Goal: Transaction & Acquisition: Purchase product/service

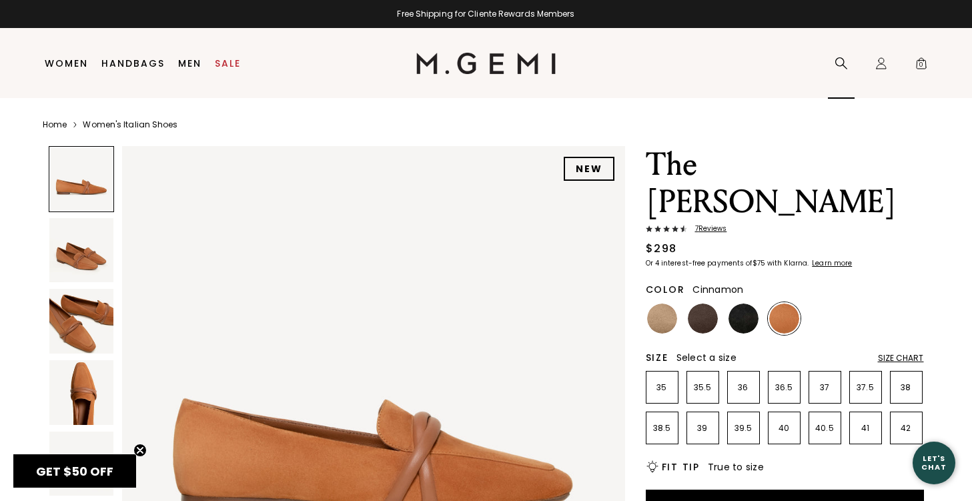
click at [836, 70] on div "Search" at bounding box center [841, 64] width 27 height 70
click at [839, 61] on icon at bounding box center [840, 63] width 13 height 13
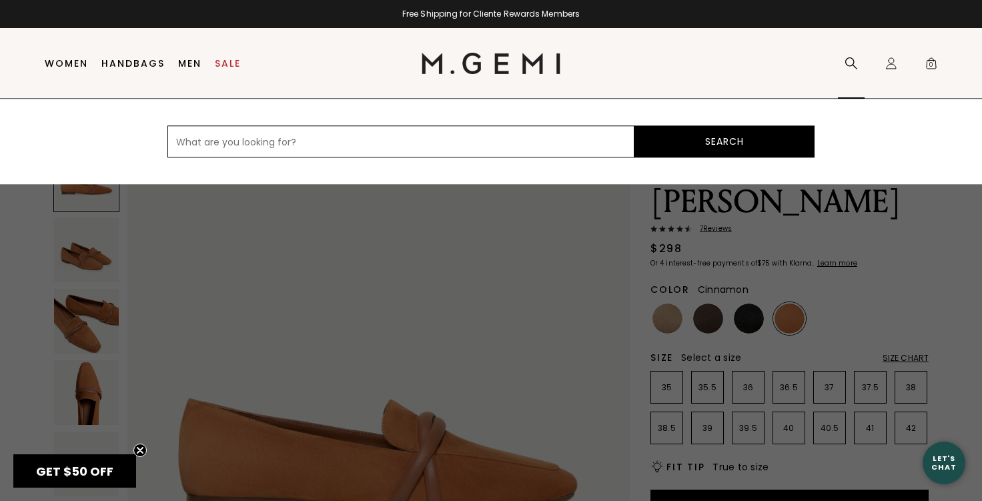
click at [589, 150] on input "text" at bounding box center [400, 141] width 467 height 32
type input "leopard"
click at [742, 145] on button "Search" at bounding box center [724, 141] width 180 height 32
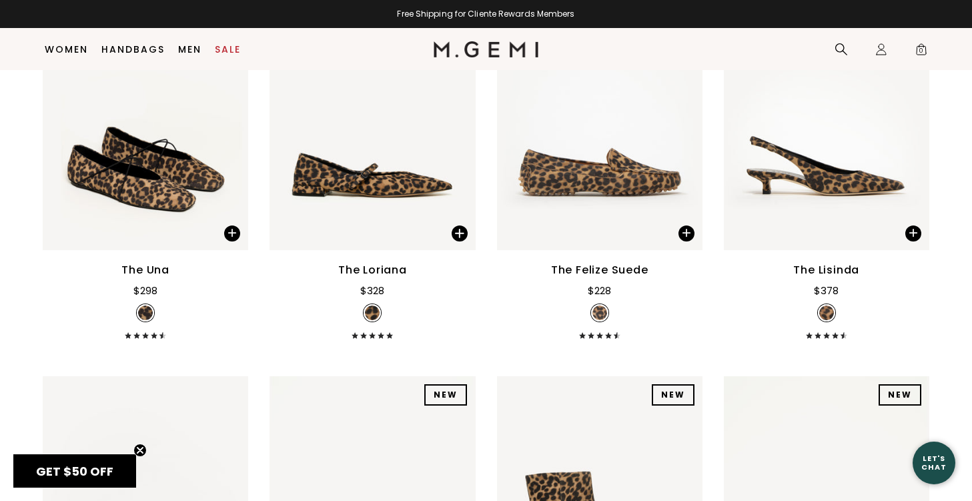
scroll to position [267, 0]
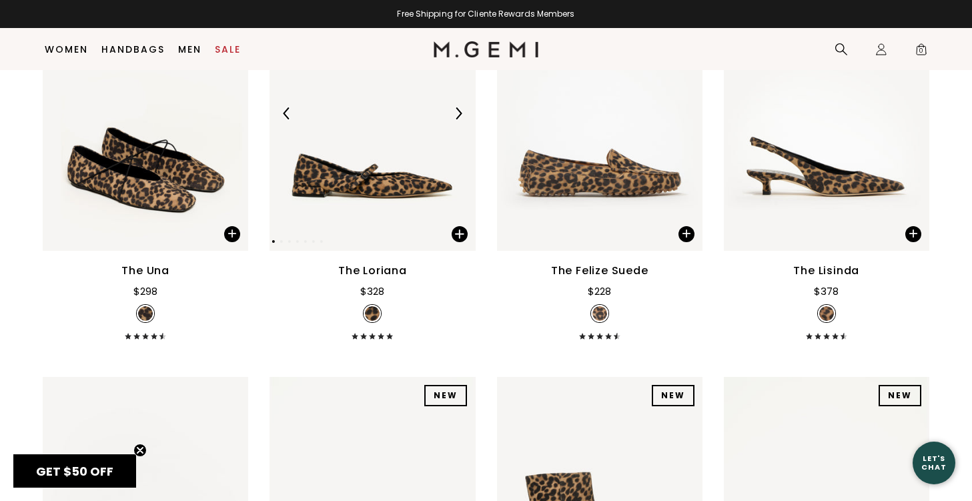
click at [407, 188] on img at bounding box center [371, 114] width 205 height 274
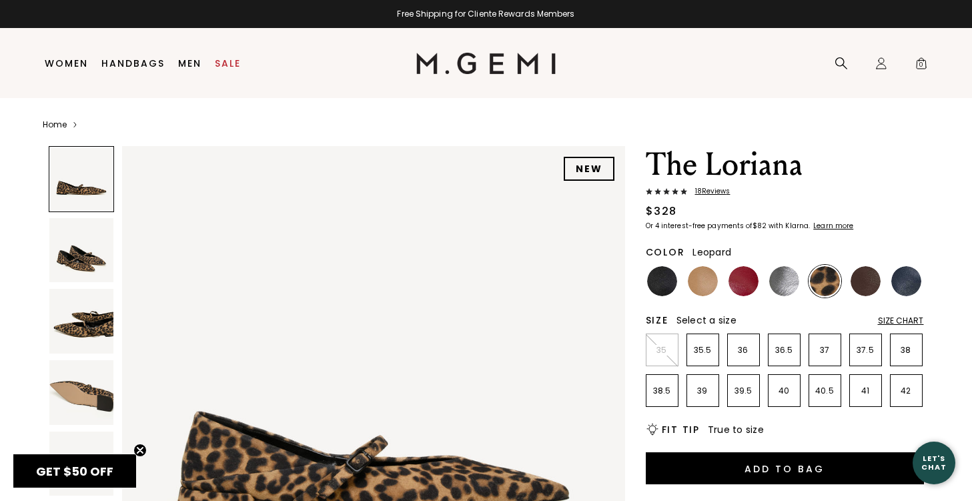
click at [83, 188] on div at bounding box center [82, 179] width 66 height 66
click at [712, 191] on span "18 Review s" at bounding box center [708, 191] width 43 height 8
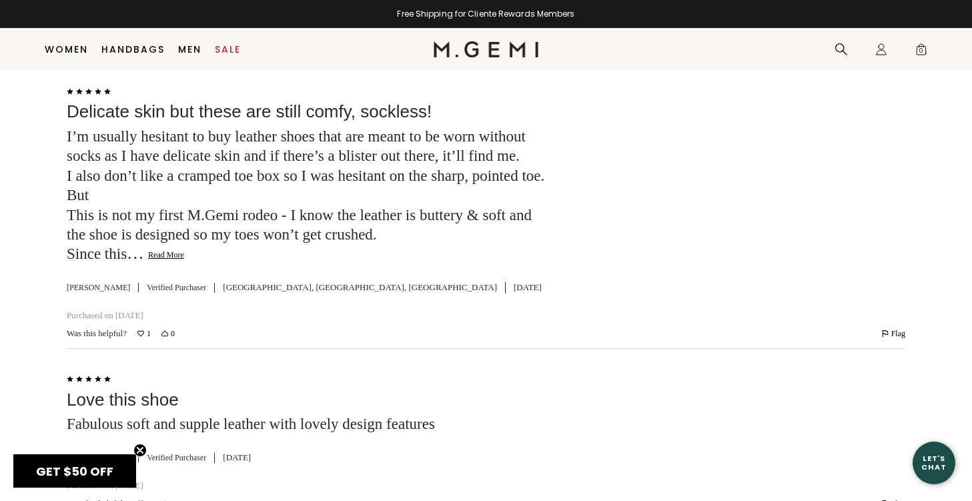
scroll to position [2793, 0]
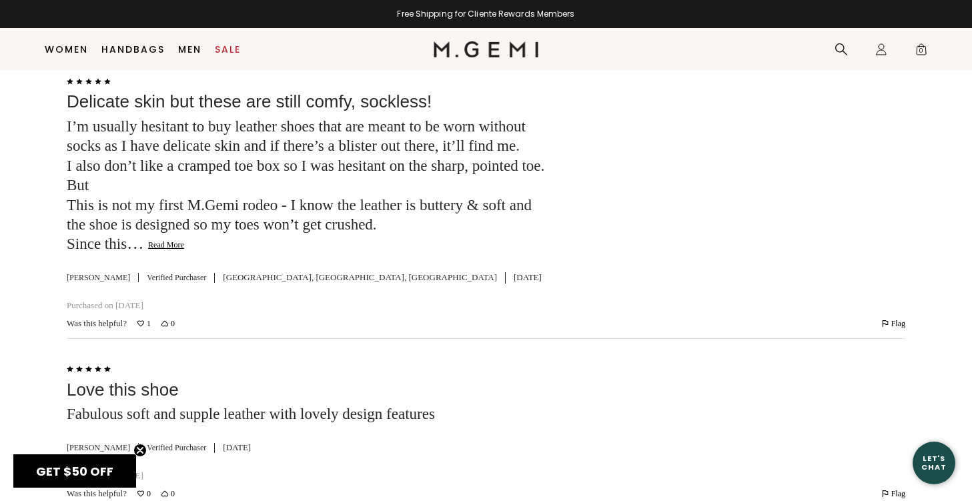
click at [174, 251] on button "Read More" at bounding box center [166, 245] width 36 height 11
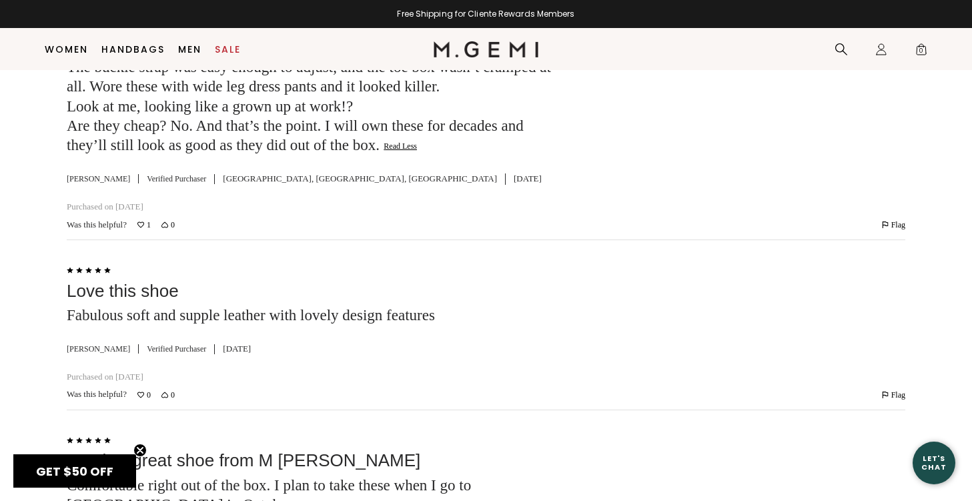
scroll to position [3073, 0]
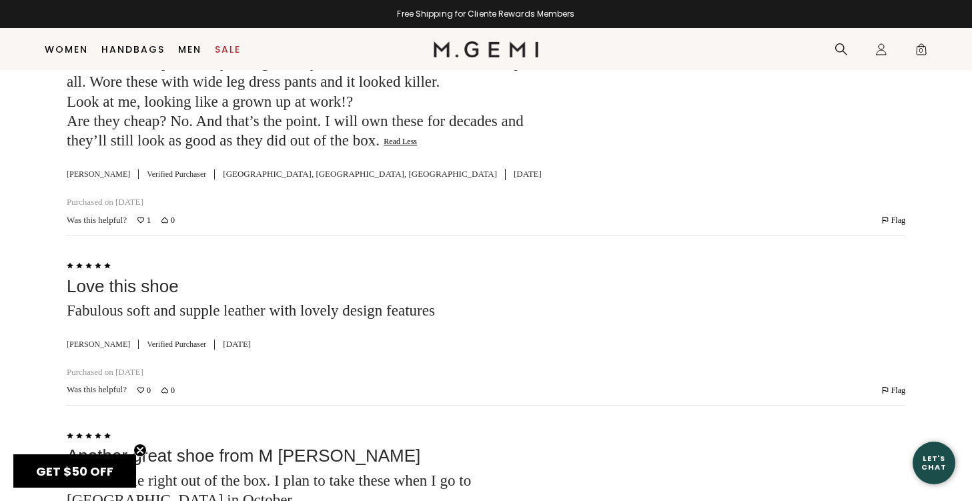
click at [141, 223] on icon "Vote up this review by Alexandra E (1 vote)" at bounding box center [140, 220] width 7 height 7
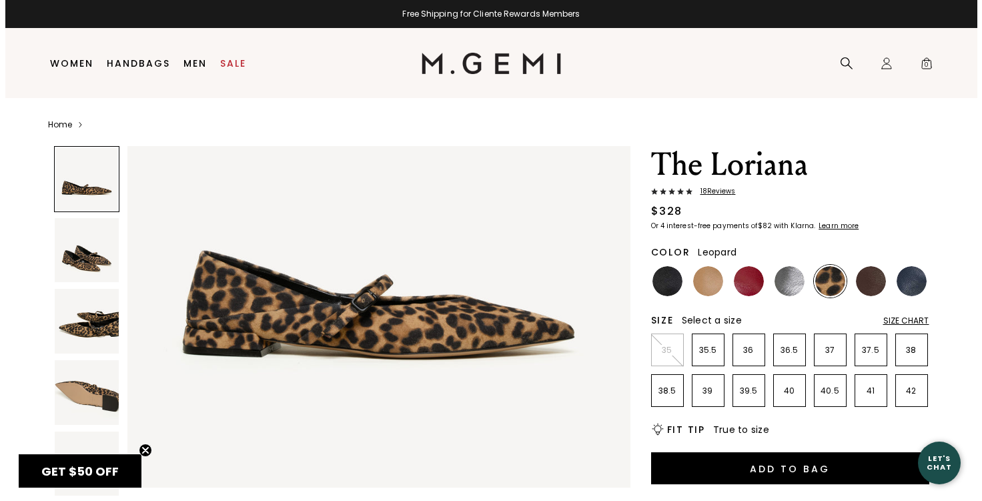
scroll to position [167, 0]
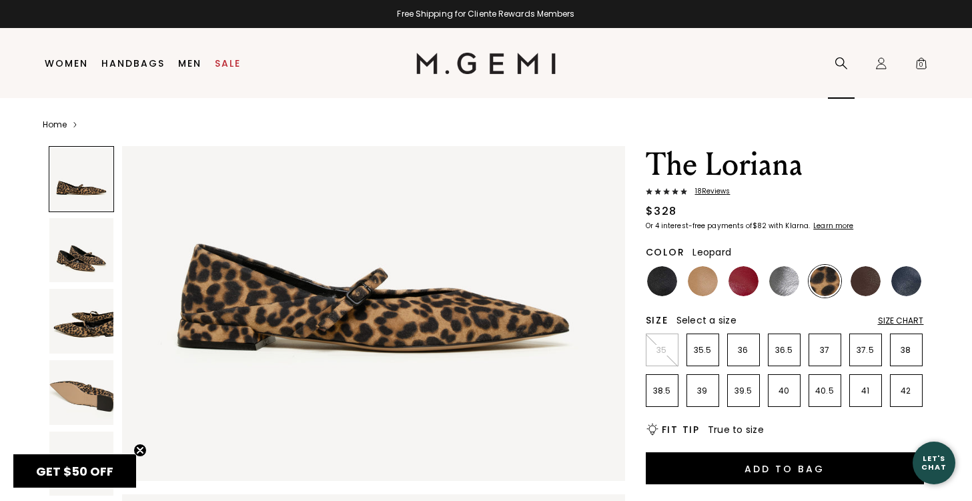
click at [839, 61] on icon at bounding box center [840, 63] width 13 height 13
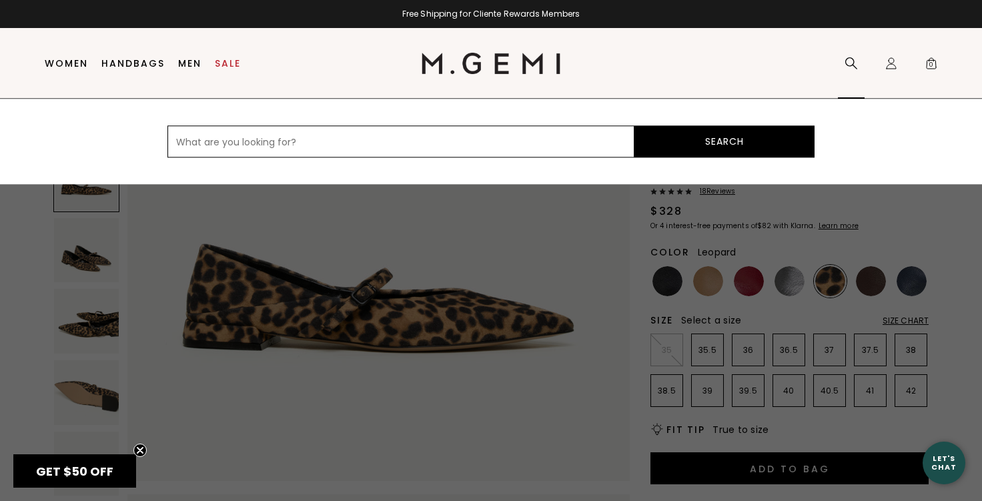
click at [839, 61] on div "Search" at bounding box center [851, 64] width 27 height 70
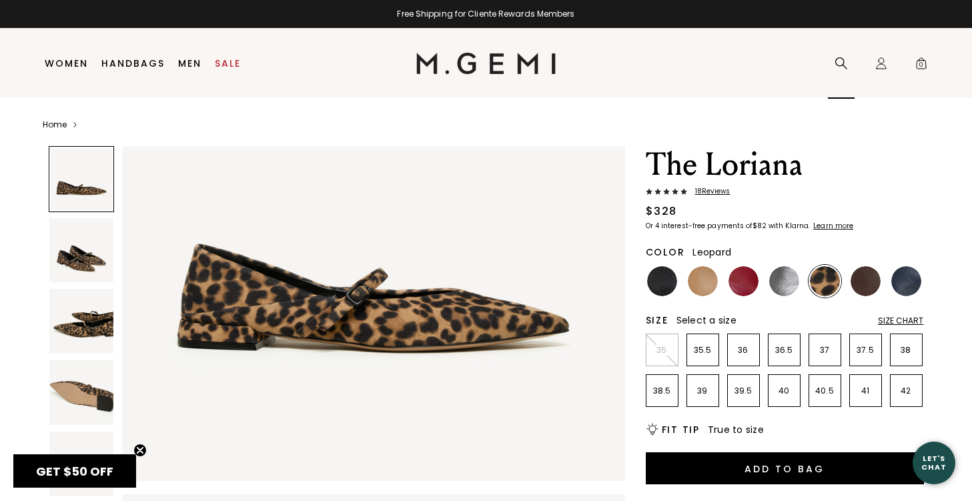
click at [834, 62] on icon at bounding box center [840, 63] width 13 height 13
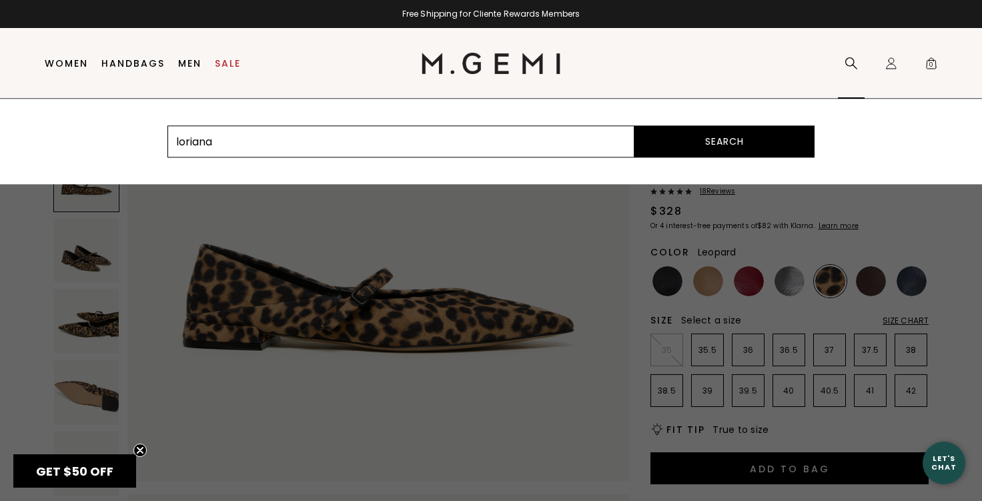
type input "loriana"
click at [634, 125] on button "Search" at bounding box center [724, 141] width 180 height 32
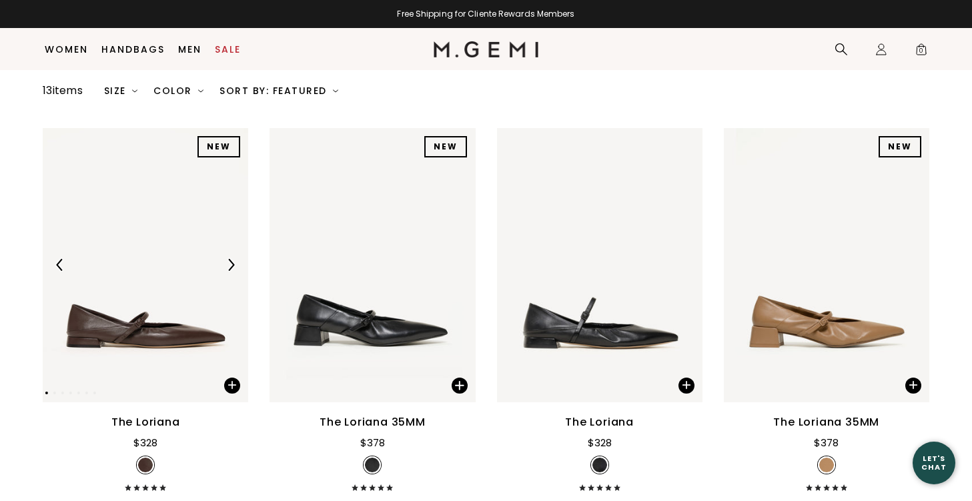
scroll to position [217, 0]
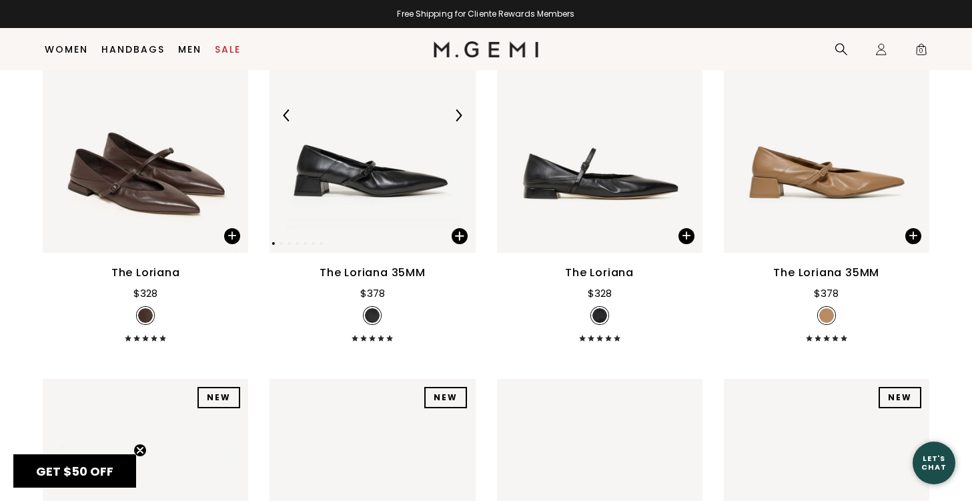
click at [397, 234] on img at bounding box center [371, 116] width 205 height 274
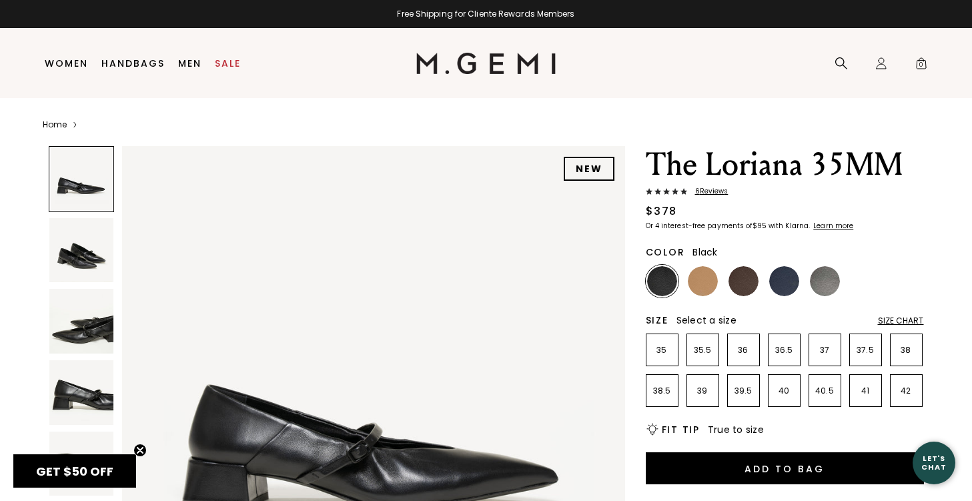
click at [87, 395] on img at bounding box center [81, 392] width 65 height 65
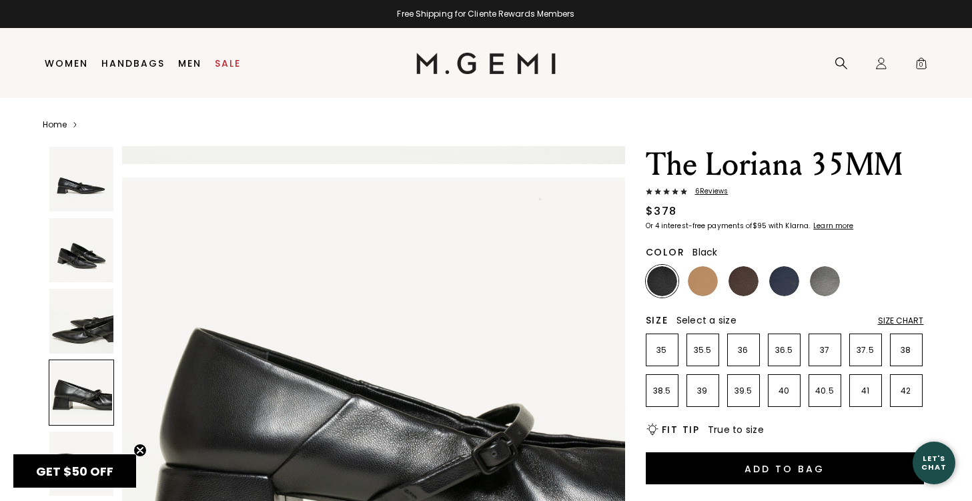
scroll to position [1517, 0]
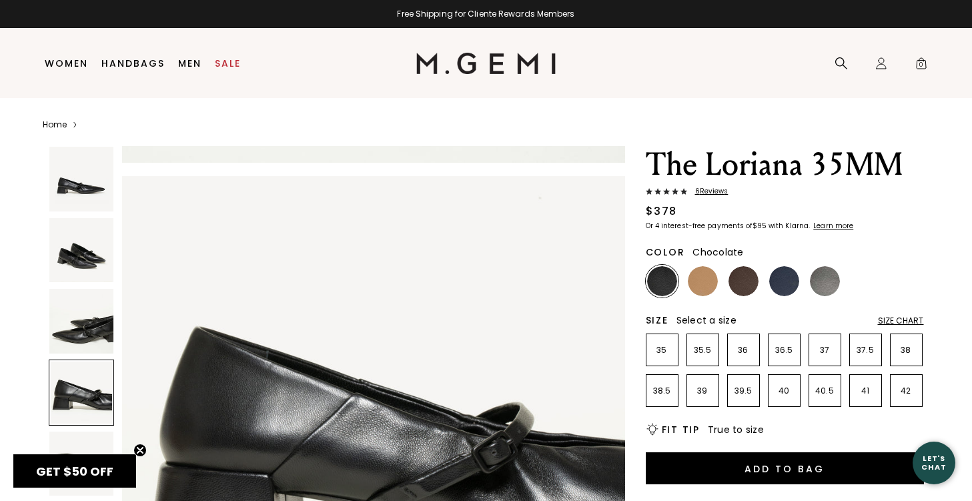
click at [746, 282] on img at bounding box center [743, 281] width 30 height 30
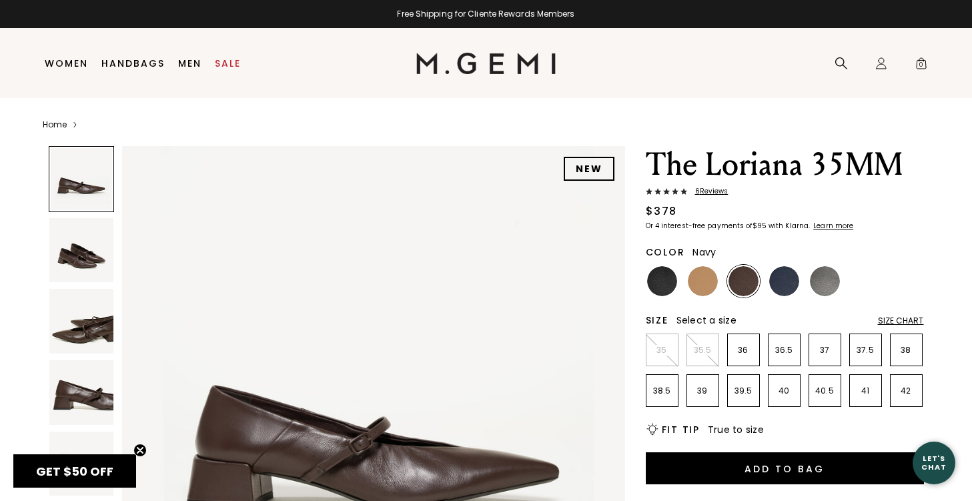
click at [784, 280] on img at bounding box center [784, 281] width 30 height 30
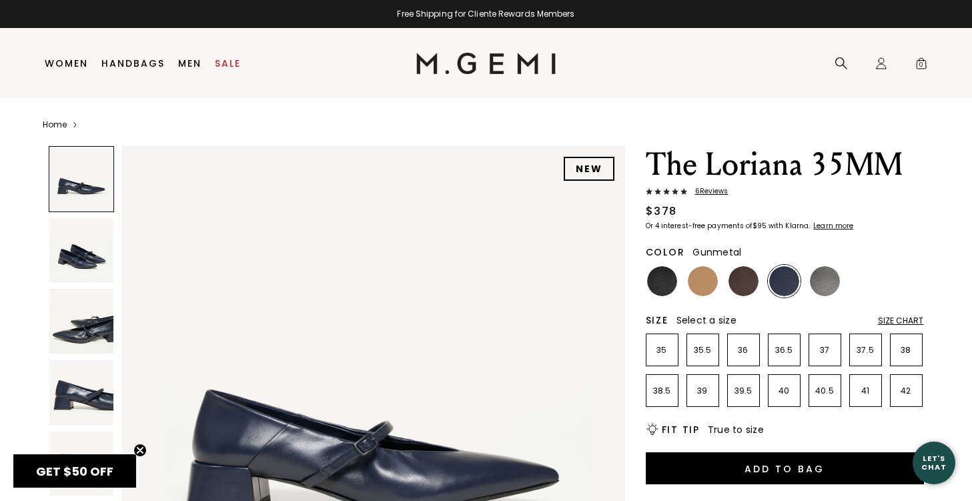
click at [820, 289] on img at bounding box center [825, 281] width 30 height 30
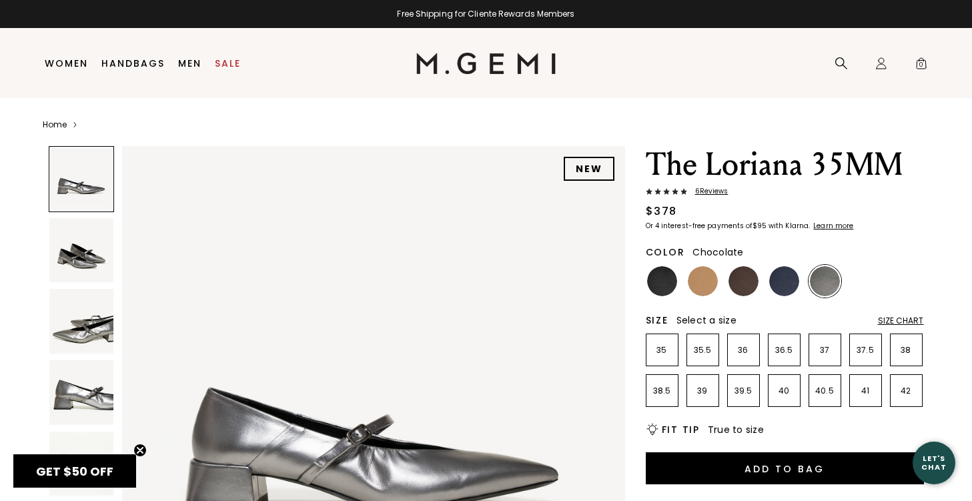
click at [737, 290] on img at bounding box center [743, 281] width 30 height 30
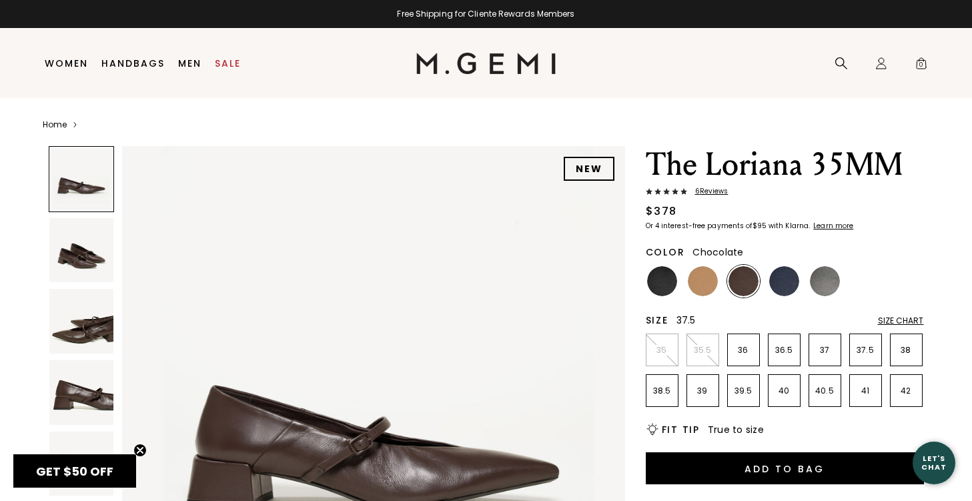
click at [862, 346] on p "37.5" at bounding box center [865, 350] width 31 height 11
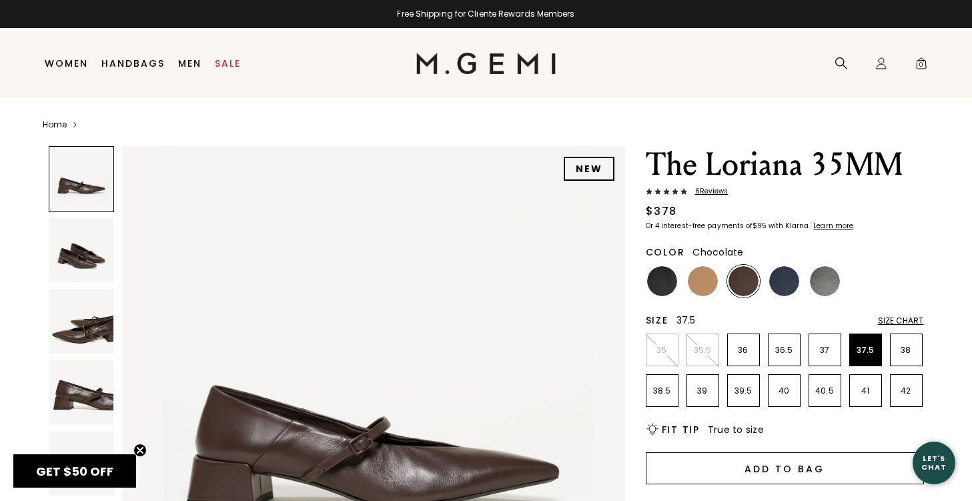
click at [766, 461] on button "Add to Bag" at bounding box center [784, 468] width 278 height 32
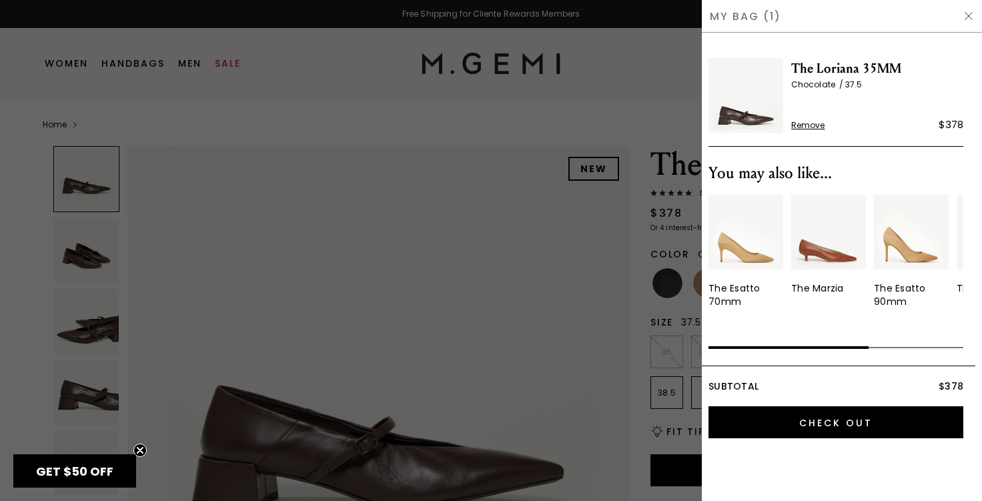
click at [971, 18] on img at bounding box center [968, 16] width 11 height 11
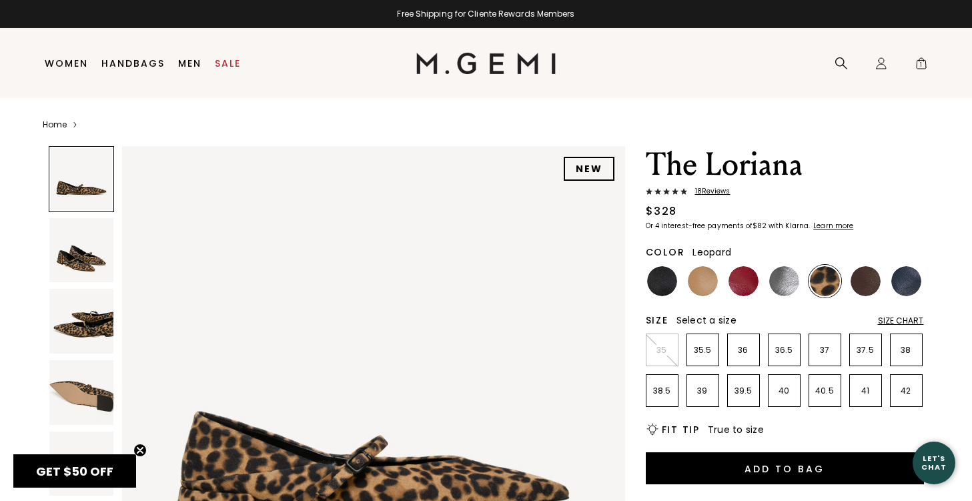
click at [830, 277] on img at bounding box center [825, 281] width 30 height 30
click at [873, 352] on p "37.5" at bounding box center [865, 350] width 31 height 11
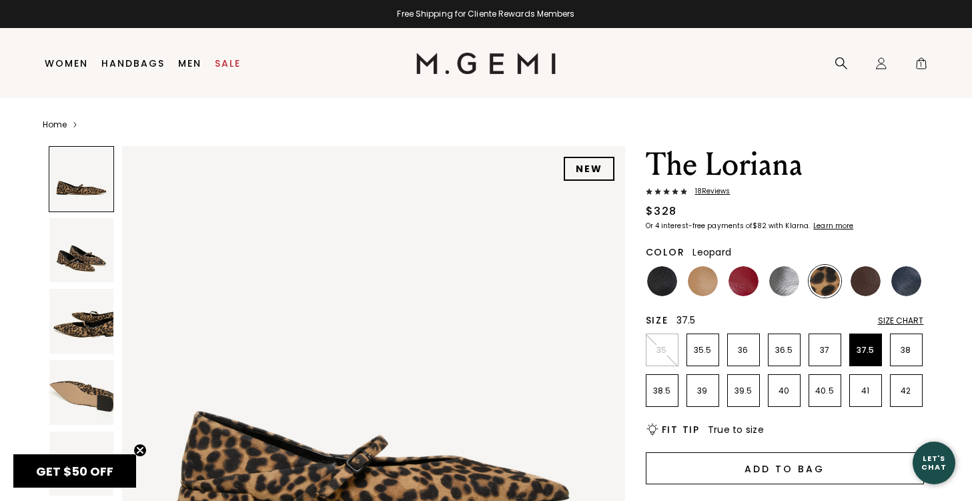
click at [784, 464] on button "Add to Bag" at bounding box center [784, 468] width 278 height 32
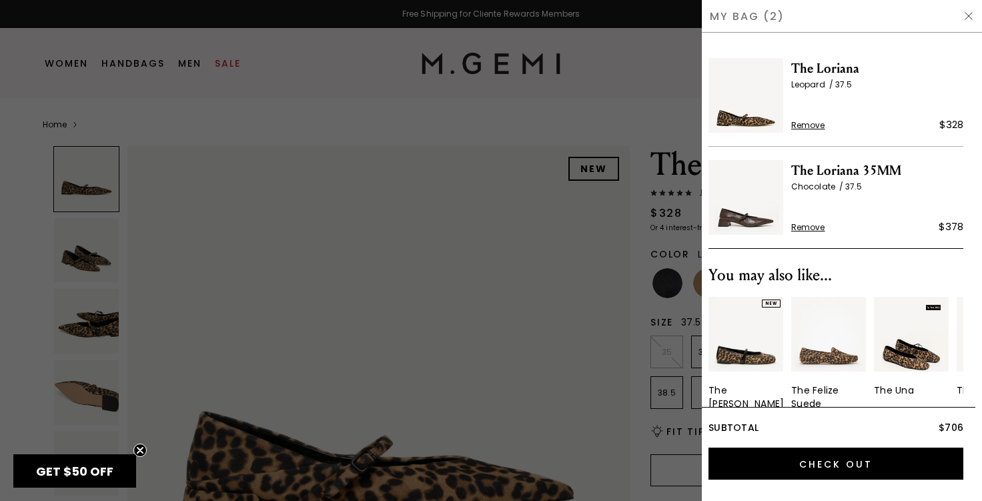
click at [784, 464] on input "Check Out" at bounding box center [835, 463] width 255 height 32
